Goal: Transaction & Acquisition: Purchase product/service

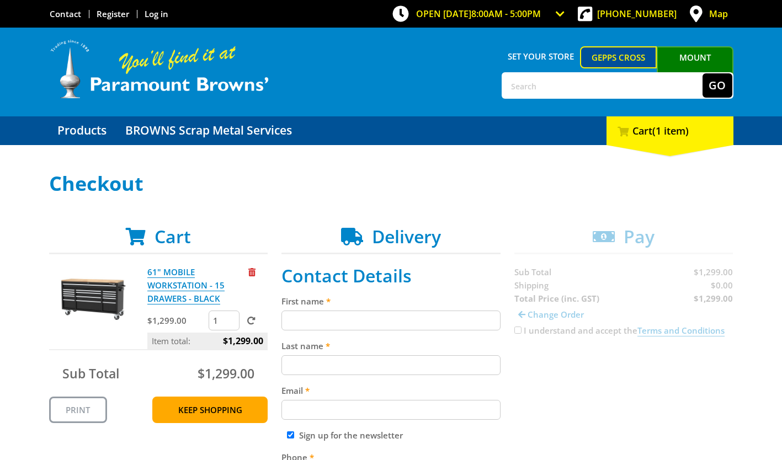
click at [643, 124] on div "1 Cart (1 item)" at bounding box center [669, 130] width 127 height 29
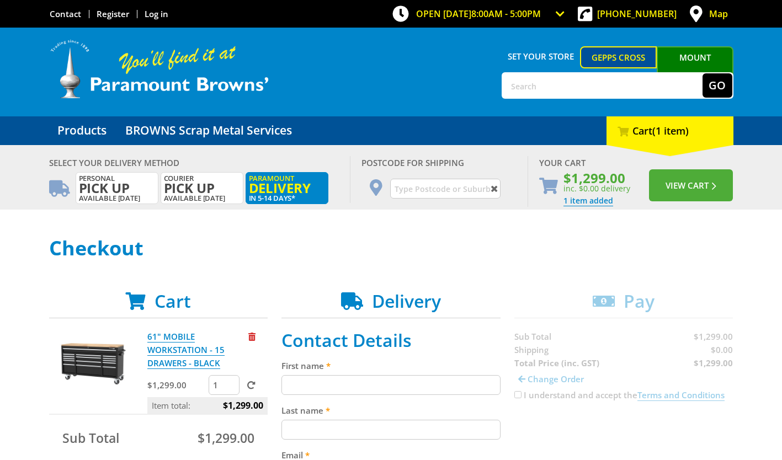
click at [476, 191] on input "text" at bounding box center [445, 189] width 110 height 20
type input "5125"
click at [649, 169] on button "View Cart" at bounding box center [691, 185] width 84 height 32
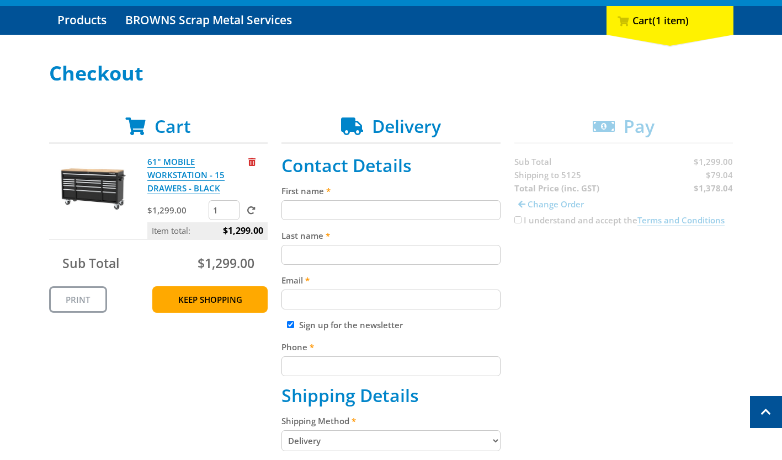
scroll to position [109, 0]
